Goal: Task Accomplishment & Management: Complete application form

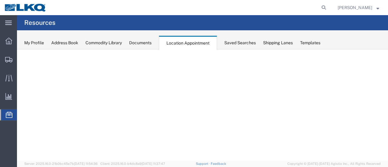
select select "28716"
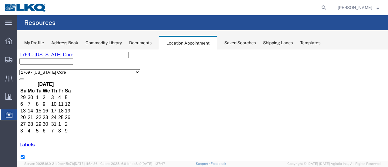
scroll to position [91, 0]
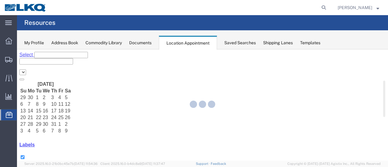
select select "28716"
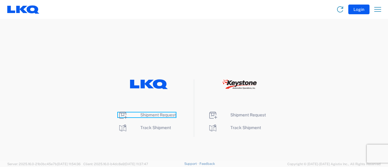
click at [152, 114] on span "Shipment Request" at bounding box center [157, 114] width 35 height 5
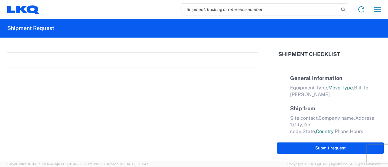
select select "FULL"
select select "LBS"
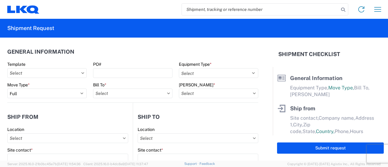
click at [214, 11] on input "search" at bounding box center [260, 10] width 157 height 12
paste input "56428407"
type input "56428407"
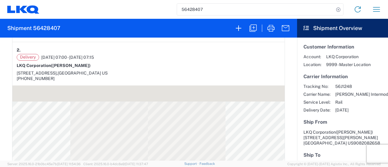
scroll to position [242, 0]
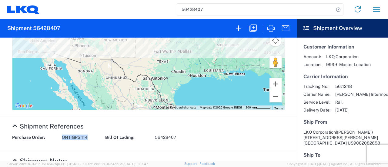
drag, startPoint x: 87, startPoint y: 138, endPoint x: 61, endPoint y: 138, distance: 26.3
click at [61, 138] on div "Purchase Order: ONT-GPS 114" at bounding box center [55, 137] width 93 height 6
copy span "ONT-GPS 114"
click at [252, 25] on icon "button" at bounding box center [253, 28] width 10 height 10
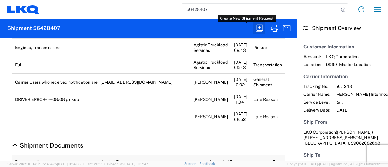
scroll to position [242, 0]
select select "FULL"
select select "US"
select select "LBS"
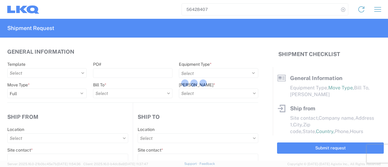
select select "BCAR"
type input "Marc Metzger"
type input "LKQ Corporation"
type input "405 S Wanamaker Ave"
type input "Ontario"
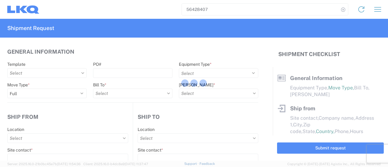
type input "91761"
type input "mxlaureano@lkqcorp.com"
type input "Brian Star"
type input "LKQ Corporation"
type input "32 Dart Rd"
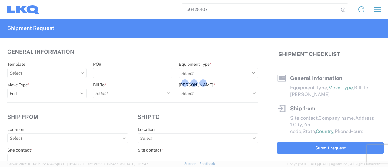
type input "Newnan"
type input "30265"
type input "Manuel Laureano"
type input "mxlaureano@lkqcorp.com"
type input "7609171345"
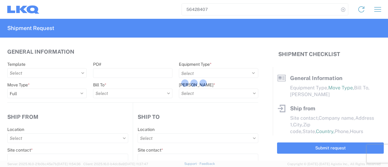
type input "2025-08-08"
type input "2025-08-18"
type input "43000"
type input "Engines, Transmissions"
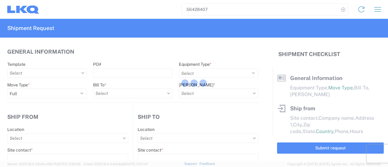
type input "30"
type input "0"
select select "US"
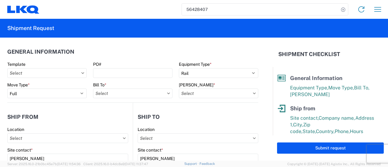
type input "1769 - California Core"
type input "1772 - LKQ Atlanta Core Newnan"
type input "1769-6300-66000-0000 - 1769 Freight Out"
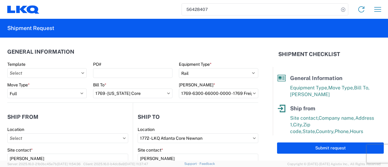
type input "1769 - California Core"
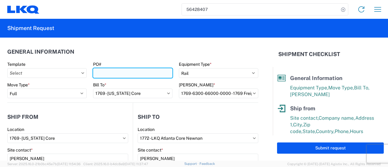
click at [100, 73] on input "PO#" at bounding box center [132, 73] width 79 height 10
paste input "ONT-GPS 114"
type input "ONT-GPS 114"
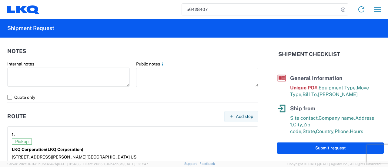
scroll to position [242, 0]
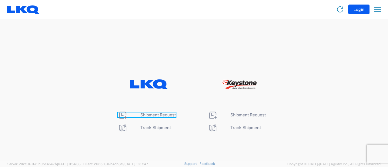
click at [151, 115] on span "Shipment Request" at bounding box center [157, 114] width 35 height 5
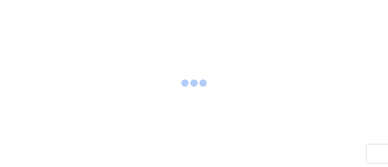
select select "FULL"
select select "LBS"
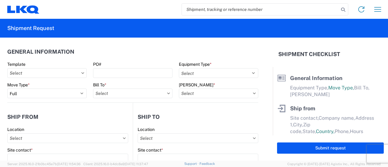
click at [222, 9] on input "search" at bounding box center [260, 10] width 157 height 12
paste input "56428407"
type input "56428407"
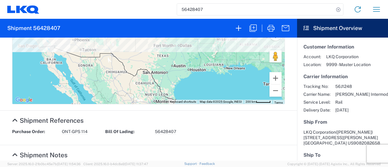
scroll to position [273, 0]
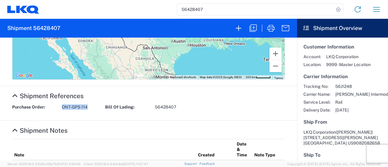
drag, startPoint x: 88, startPoint y: 108, endPoint x: 57, endPoint y: 107, distance: 31.5
click at [58, 107] on div "Purchase Order: ONT-GPS 114" at bounding box center [55, 107] width 93 height 6
copy div "ONT-GPS 114"
click at [253, 29] on icon "button" at bounding box center [253, 28] width 10 height 10
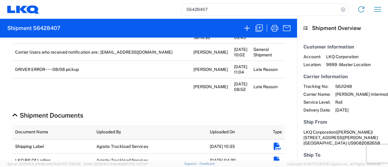
select select "FULL"
select select "LBS"
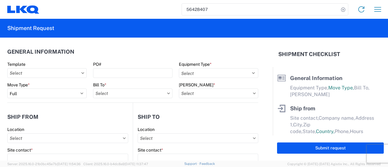
select select "BCAR"
type input "Marc Metzger"
type input "LKQ Corporation"
type input "405 S Wanamaker Ave"
type input "Ontario"
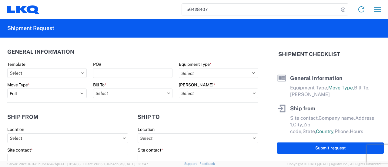
type input "91761"
type input "mxlaureano@lkqcorp.com"
type input "Brian Star"
type input "LKQ Corporation"
type input "32 Dart Rd"
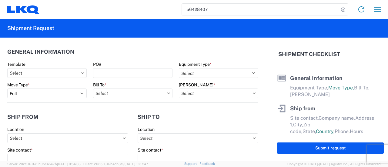
type input "Newnan"
type input "30265"
type input "Manuel Laureano"
type input "mxlaureano@lkqcorp.com"
type input "7609171345"
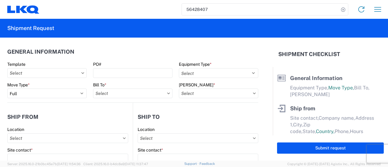
type input "2025-08-08"
type input "2025-08-18"
type input "43000"
type input "Engines, Transmissions"
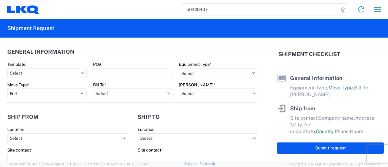
type input "30"
type input "0"
select select "US"
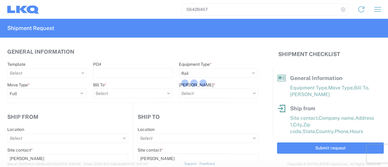
type input "1769 - California Core"
type input "1769-6300-66000-0000 - 1769 Freight Out"
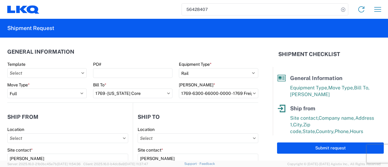
type input "1769 - California Core"
type input "1772 - LKQ Atlanta Core Newnan"
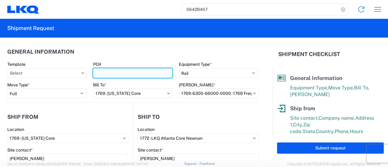
click at [97, 73] on input "PO#" at bounding box center [132, 73] width 79 height 10
paste input "ONT-GPS 114"
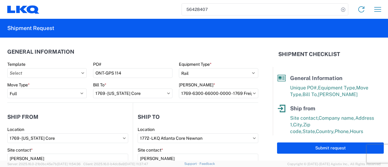
drag, startPoint x: 109, startPoint y: 55, endPoint x: 110, endPoint y: 51, distance: 3.6
click at [110, 55] on header "General Information" at bounding box center [132, 52] width 251 height 14
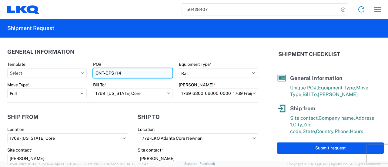
click at [95, 72] on input "ONT-GPS 114" at bounding box center [132, 73] width 79 height 10
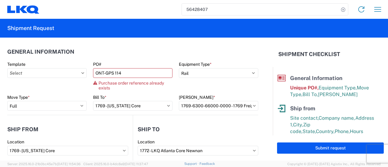
click at [106, 44] on agx-general-info "General Information Template PO# ONT-GPS 114 Purchase order reference already e…" at bounding box center [132, 77] width 251 height 78
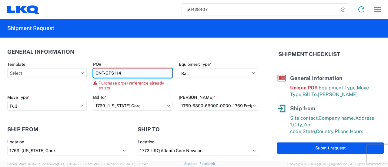
click at [120, 73] on input "ONT-GPS 114" at bounding box center [132, 73] width 79 height 10
click at [121, 72] on input "ONT-GPS 115" at bounding box center [132, 73] width 79 height 10
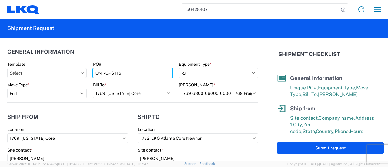
type input "ONT-GPS 116"
drag, startPoint x: 122, startPoint y: 72, endPoint x: 79, endPoint y: 75, distance: 42.5
click at [81, 72] on div "Template PO# ONT-GPS 116 Equipment Type * Select 53’ Dry Van Flatbed Dropdeck (…" at bounding box center [132, 71] width 257 height 21
